Goal: Use online tool/utility: Utilize a website feature to perform a specific function

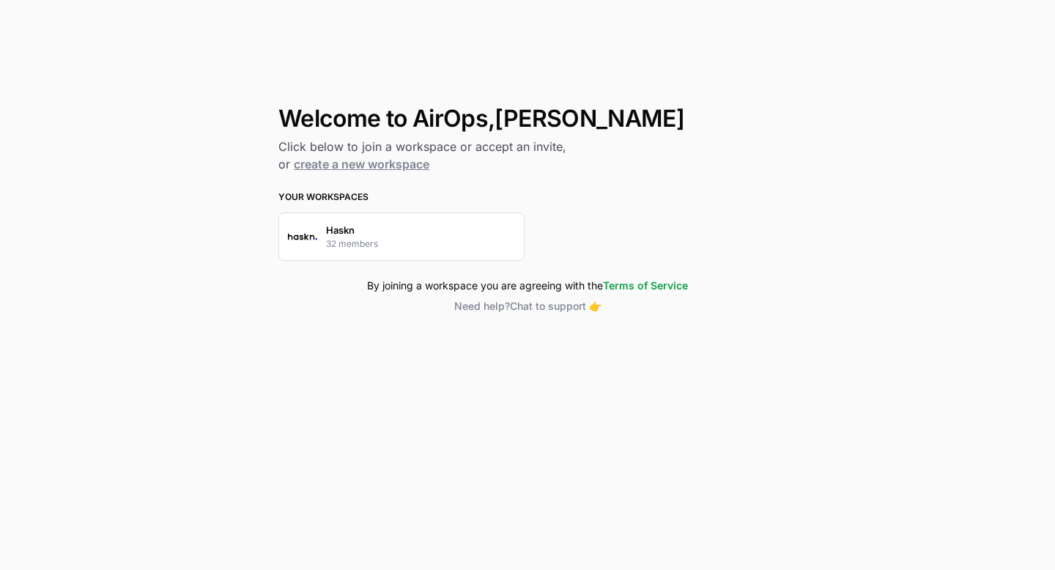
click at [472, 232] on div "Haskn 32 members" at bounding box center [401, 236] width 246 height 48
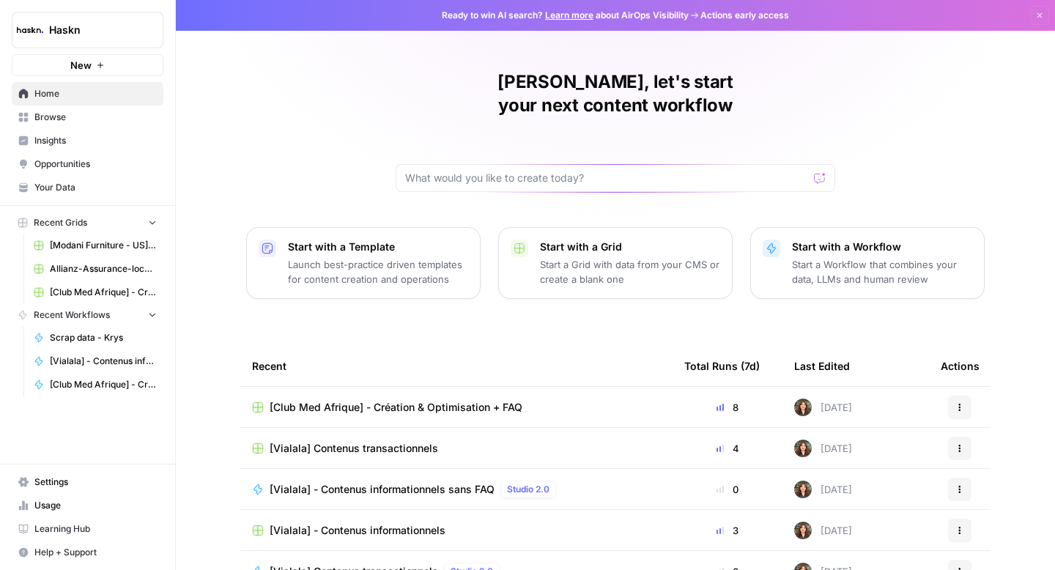
click at [74, 116] on span "Browse" at bounding box center [95, 117] width 122 height 13
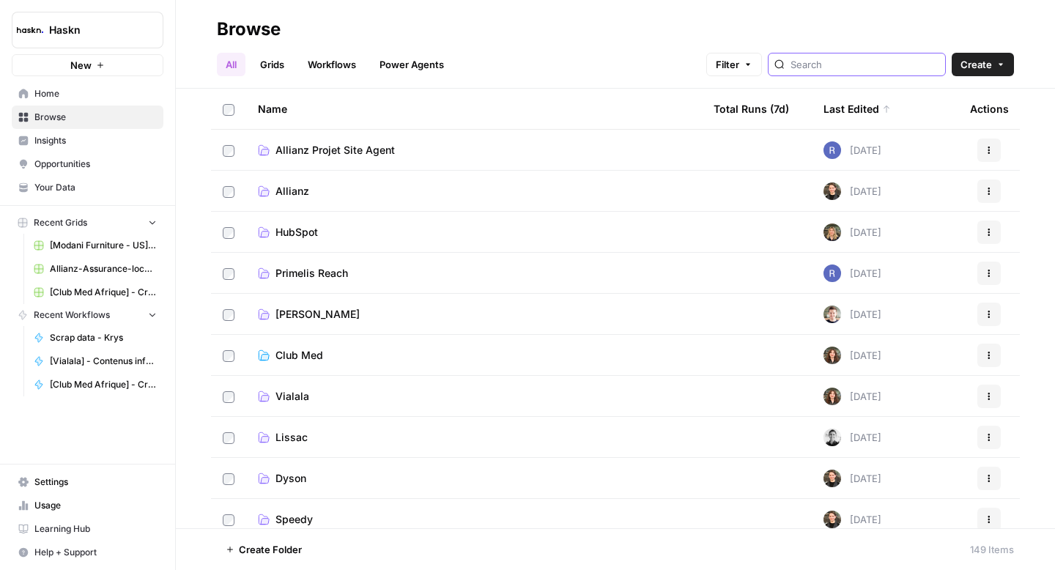
click at [851, 64] on input "search" at bounding box center [864, 64] width 149 height 15
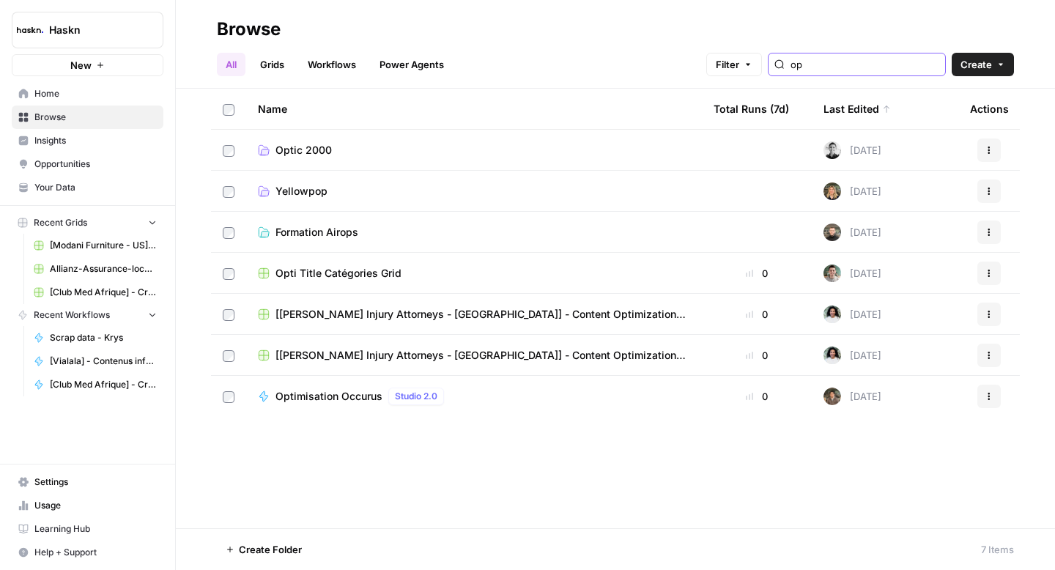
type input "op"
click at [302, 152] on span "Optic 2000" at bounding box center [303, 150] width 56 height 15
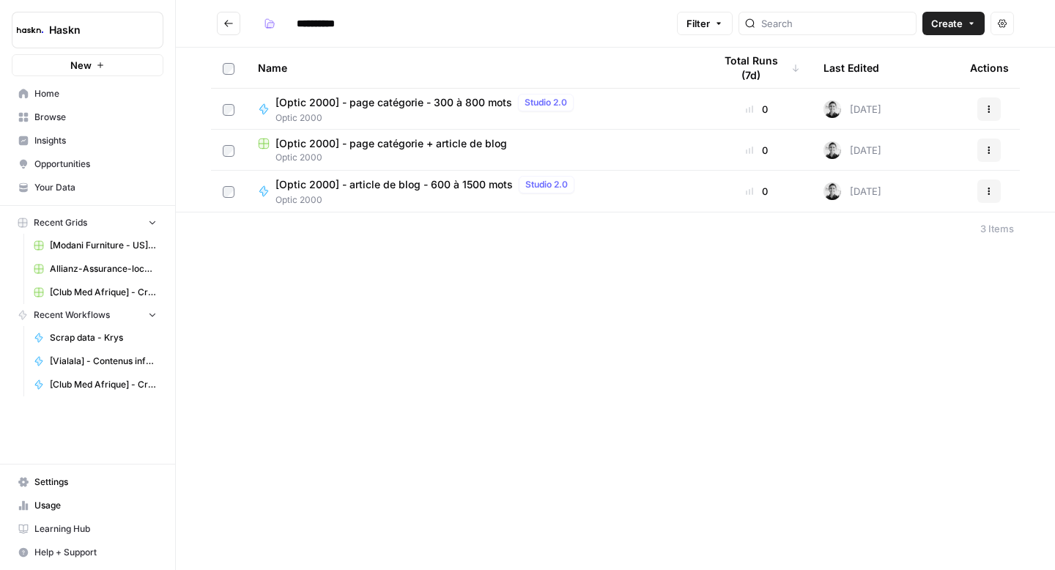
click at [351, 142] on span "[Optic 2000] - page catégorie + article de blog" at bounding box center [390, 143] width 231 height 15
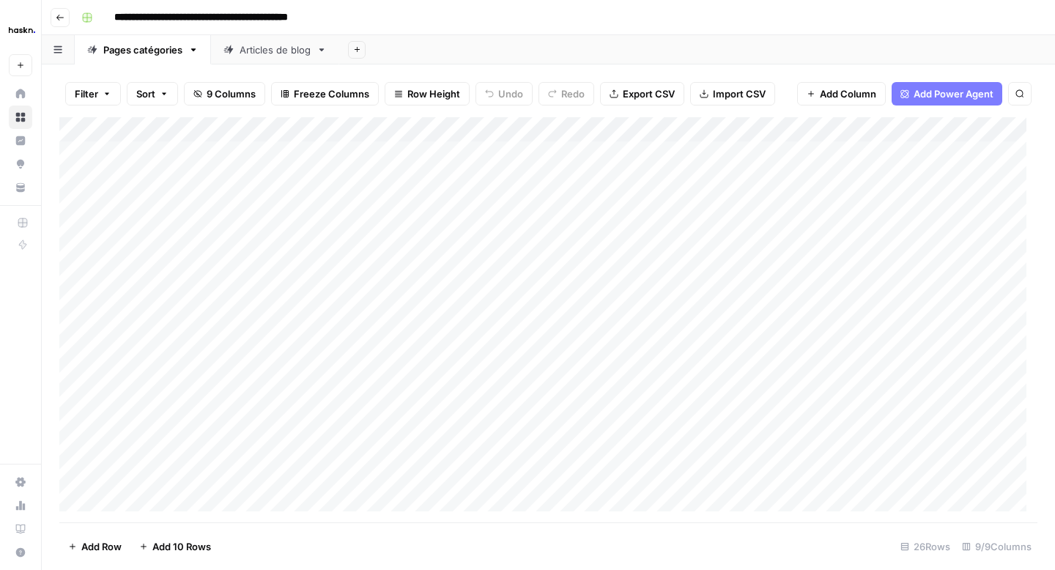
click at [288, 59] on link "Articles de blog" at bounding box center [275, 49] width 128 height 29
click at [56, 10] on button "Go back" at bounding box center [60, 17] width 19 height 19
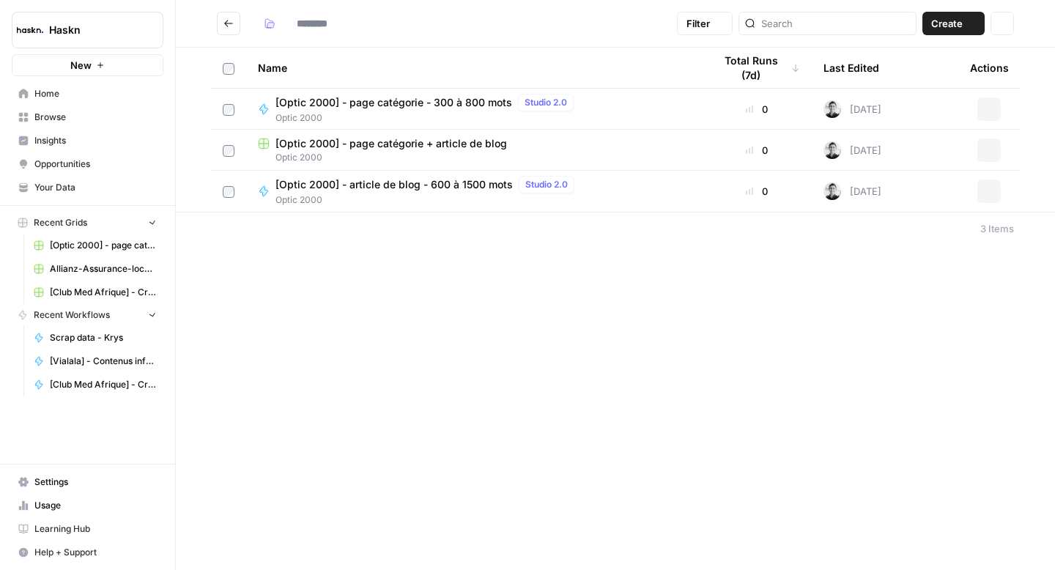
type input "**********"
click at [217, 32] on h2 "**********" at bounding box center [444, 23] width 454 height 23
click at [227, 29] on button "Go back" at bounding box center [228, 23] width 23 height 23
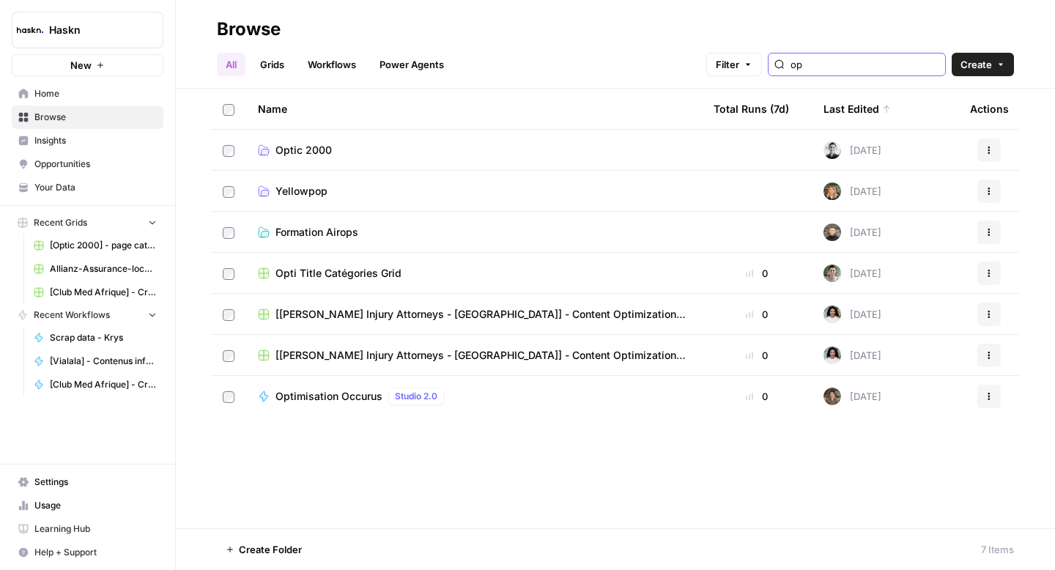
click at [870, 62] on input "op" at bounding box center [864, 64] width 149 height 15
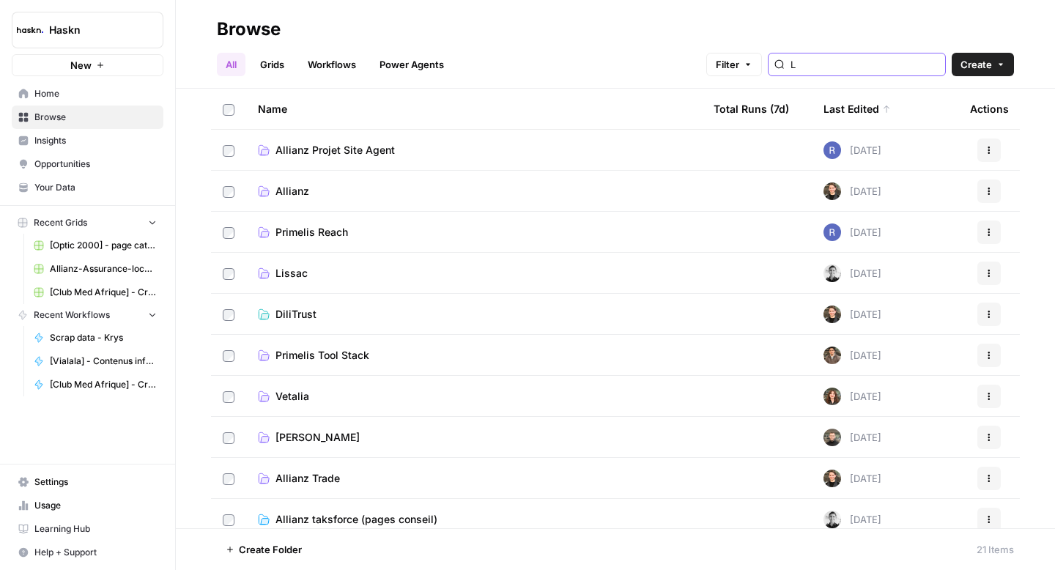
type input "L"
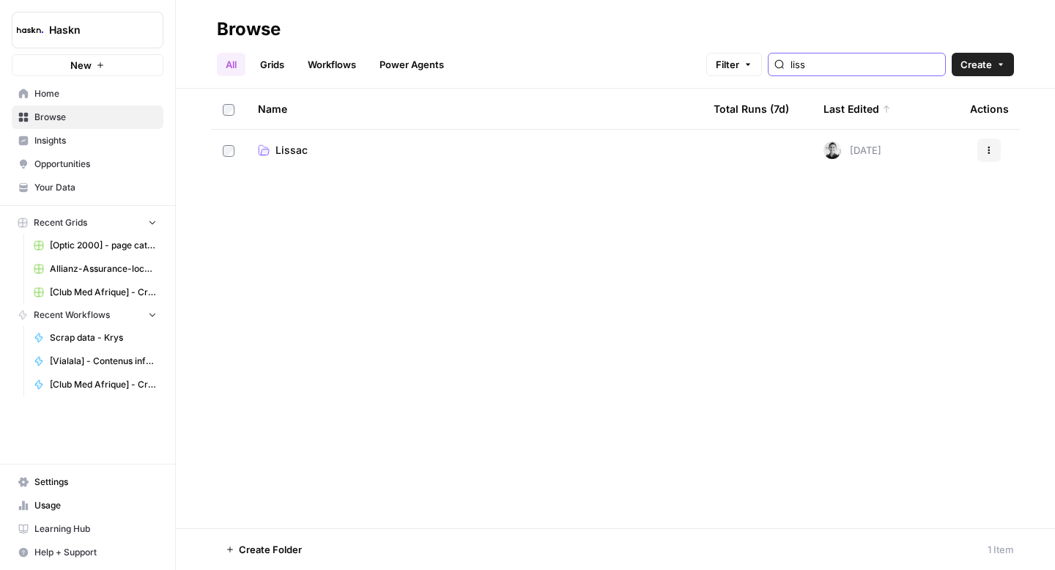
type input "liss"
click at [281, 152] on span "Lissac" at bounding box center [291, 150] width 32 height 15
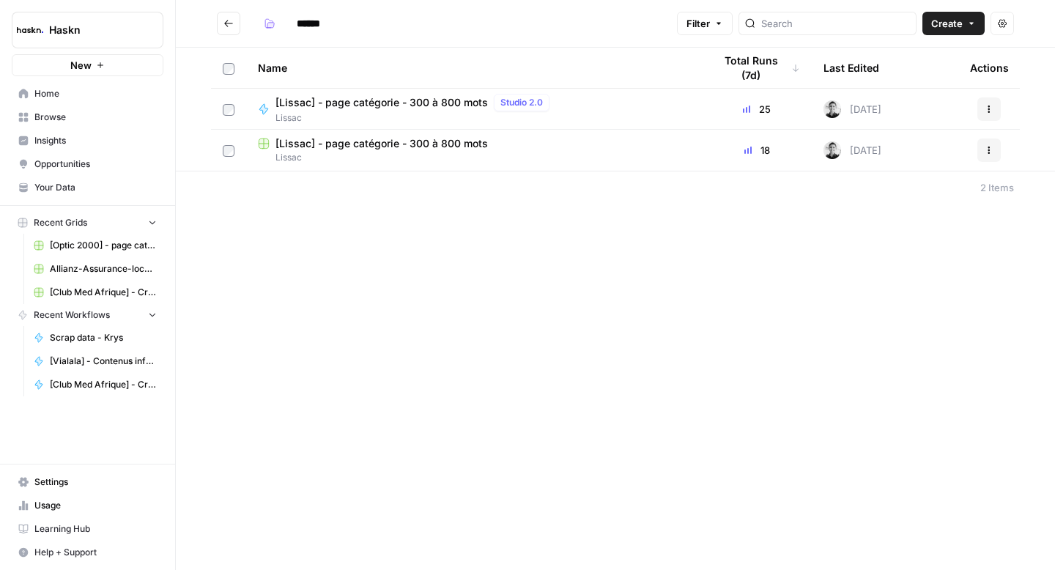
click at [403, 141] on span "[Lissac] - page catégorie - 300 à 800 mots" at bounding box center [381, 143] width 212 height 15
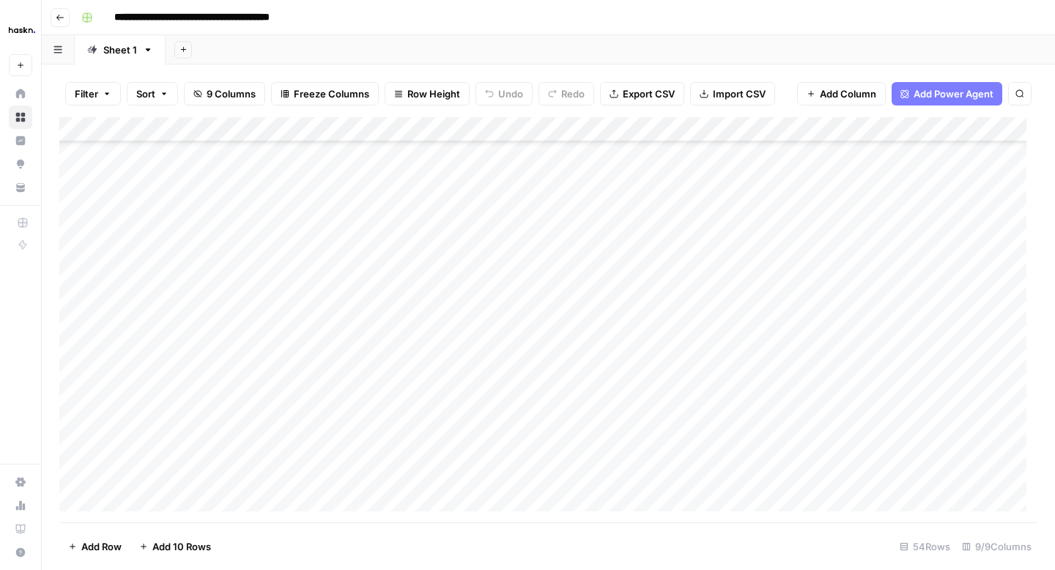
scroll to position [950, 224]
click at [925, 199] on div "Add Column" at bounding box center [548, 319] width 978 height 405
click at [926, 306] on div "Add Column" at bounding box center [548, 319] width 978 height 405
click at [928, 204] on div "Add Column" at bounding box center [548, 319] width 978 height 405
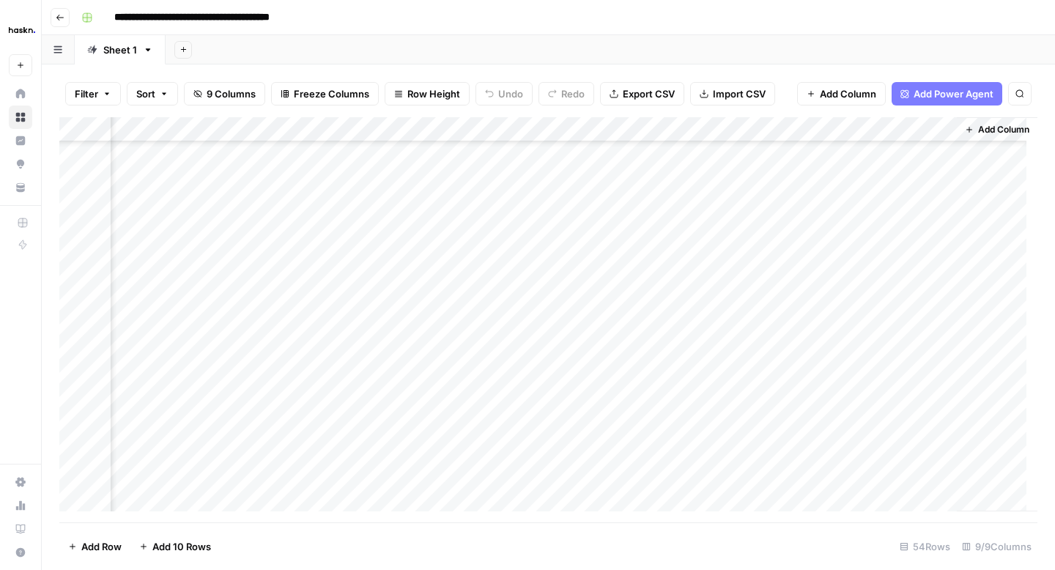
click at [932, 305] on div "Add Column" at bounding box center [548, 319] width 978 height 405
click at [927, 304] on div "Add Column" at bounding box center [548, 319] width 978 height 405
click at [931, 325] on div "Add Column" at bounding box center [548, 319] width 978 height 405
click at [932, 352] on div "Add Column" at bounding box center [548, 319] width 978 height 405
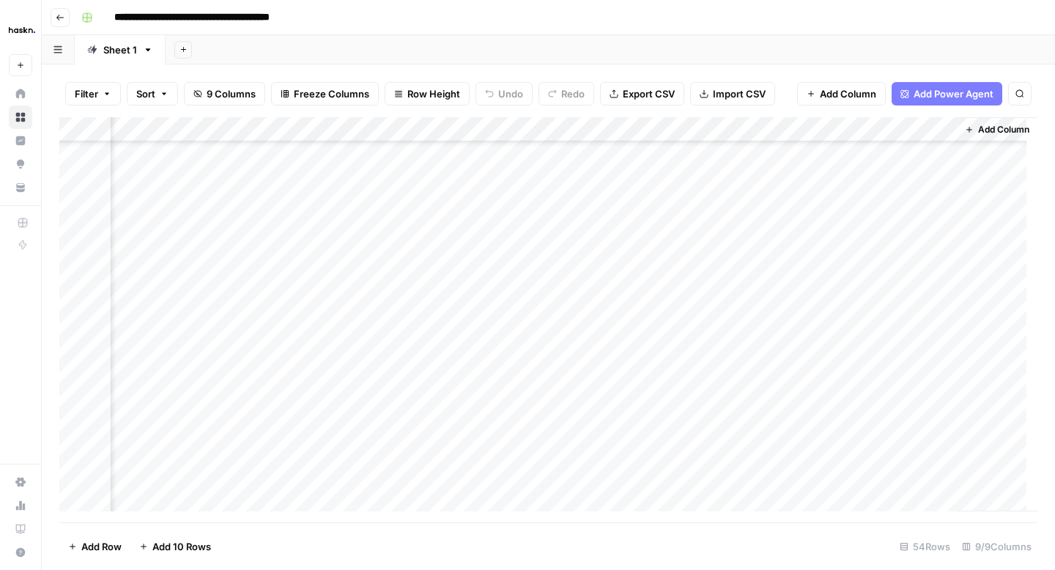
click at [754, 129] on div "Add Column" at bounding box center [548, 319] width 978 height 405
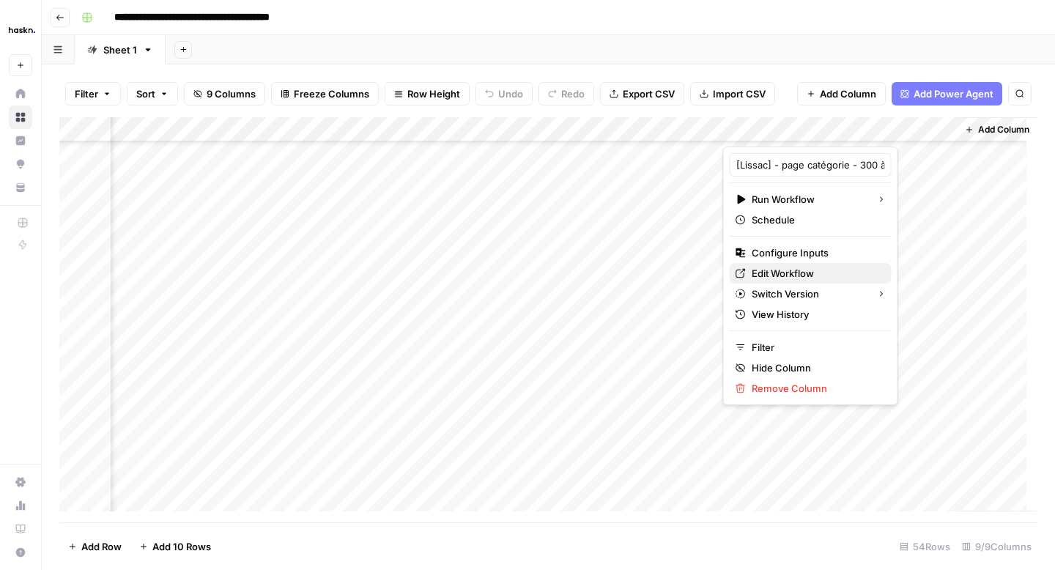
click at [764, 276] on span "Edit Workflow" at bounding box center [815, 273] width 128 height 15
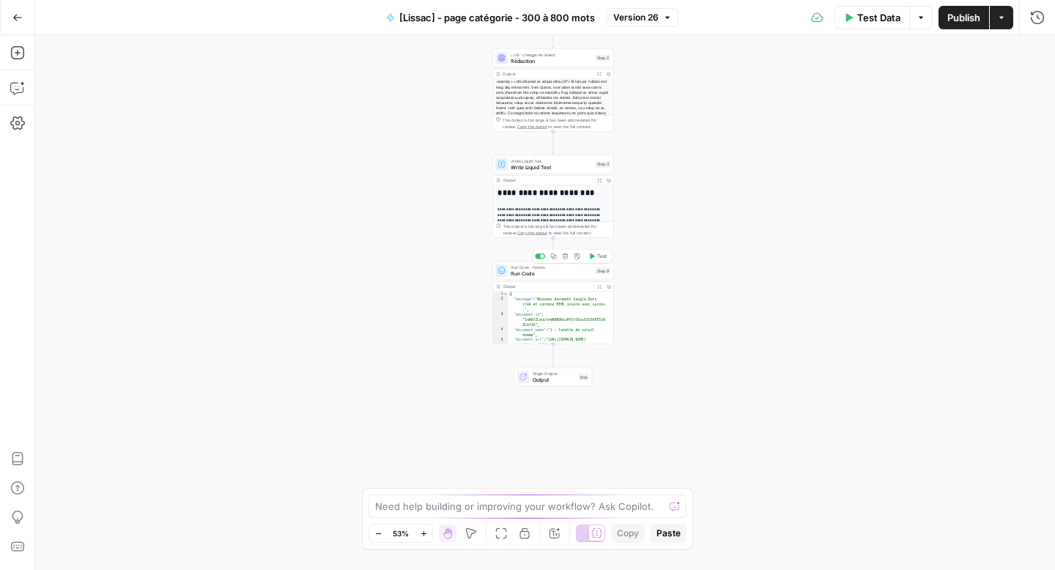
click at [554, 275] on span "Run Code" at bounding box center [550, 274] width 81 height 8
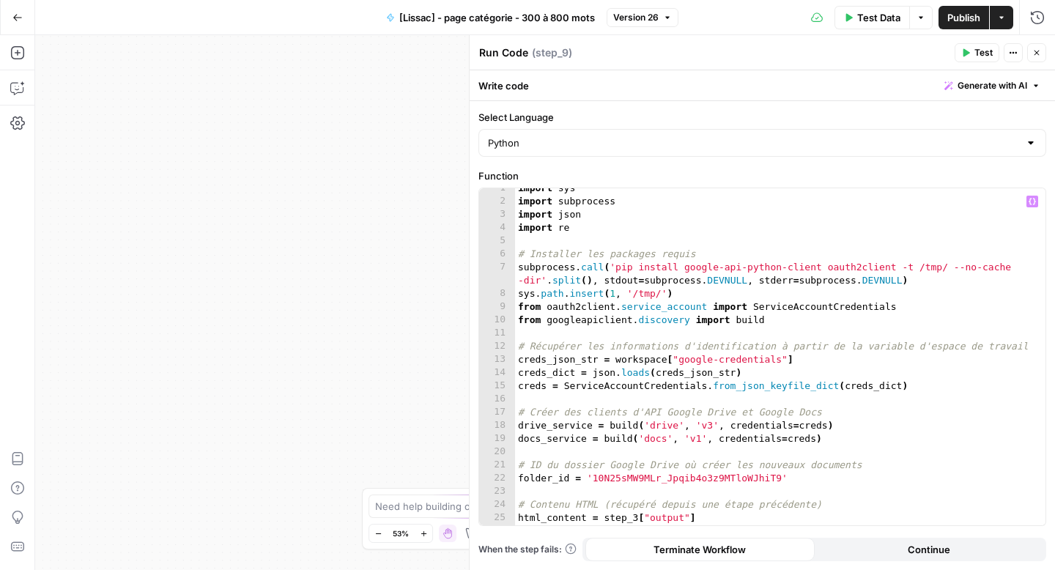
scroll to position [22, 0]
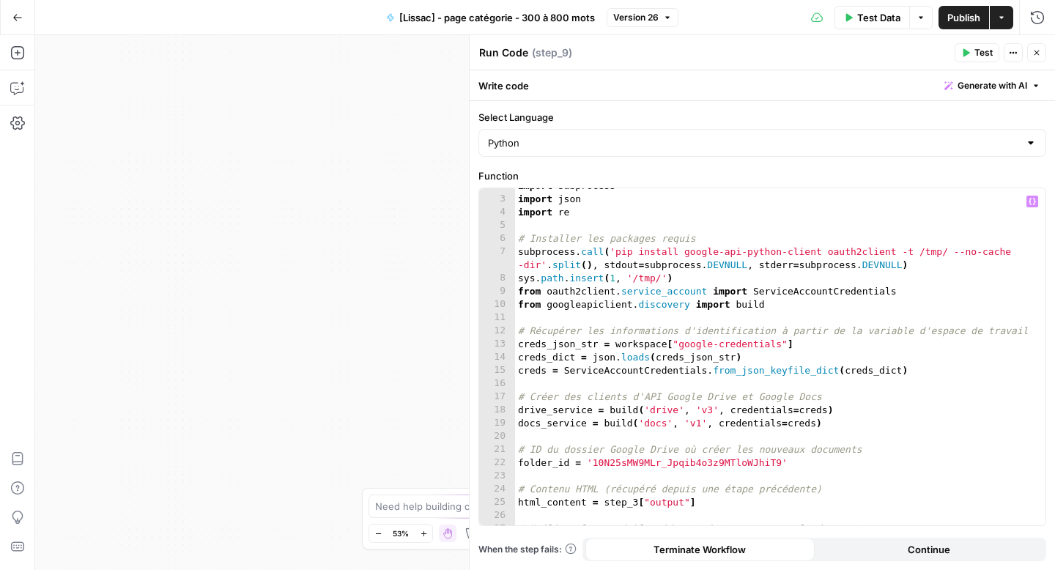
type textarea "**********"
drag, startPoint x: 779, startPoint y: 462, endPoint x: 594, endPoint y: 464, distance: 185.3
click at [594, 464] on div "import subprocess import json import re # Installer les packages requis subproc…" at bounding box center [774, 360] width 519 height 363
